Goal: Information Seeking & Learning: Stay updated

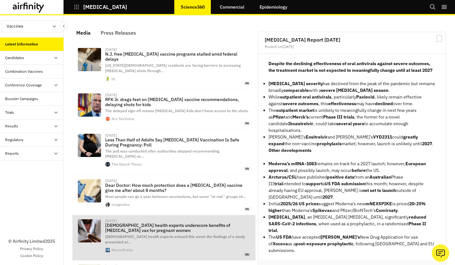
scroll to position [431, 186]
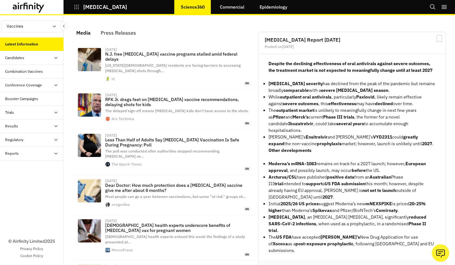
click at [115, 36] on div "Press Releases" at bounding box center [118, 33] width 35 height 10
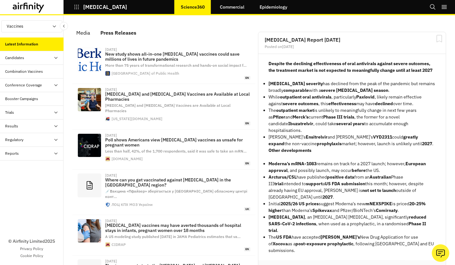
scroll to position [411, 186]
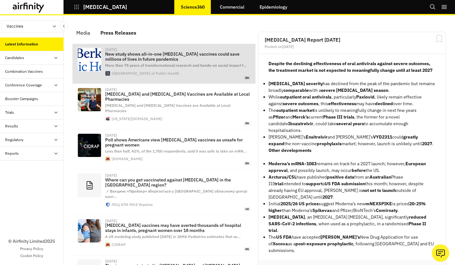
click at [142, 63] on span "More than 75 years of transformational research and hands-on social impact f …" at bounding box center [176, 65] width 142 height 5
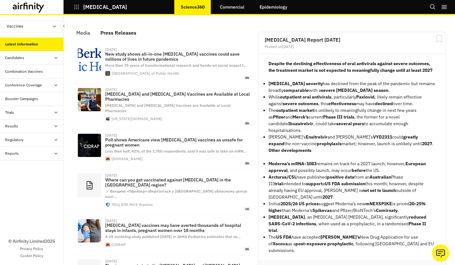
click at [89, 28] on div "Media" at bounding box center [83, 33] width 14 height 10
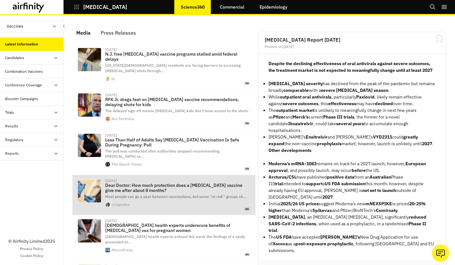
scroll to position [431, 186]
